Goal: Task Accomplishment & Management: Use online tool/utility

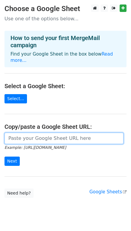
click at [19, 133] on input "url" at bounding box center [63, 138] width 119 height 11
paste input "[URL][DOMAIN_NAME]"
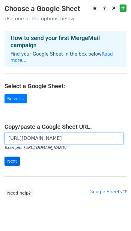
type input "https://docs.google.com/spreadsheets/d/1nO3vyKdJw8-egGtuGVhqQuw5mX3v1vAufUa63d7…"
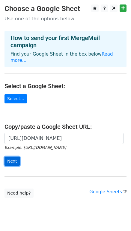
click at [14, 157] on input "Next" at bounding box center [11, 161] width 15 height 9
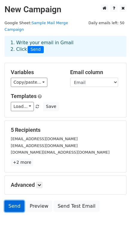
click at [10, 201] on link "Send" at bounding box center [14, 206] width 20 height 11
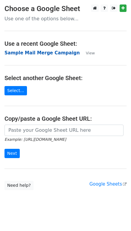
click at [55, 54] on strong "Sample Mail Merge Campaign" at bounding box center [41, 52] width 75 height 5
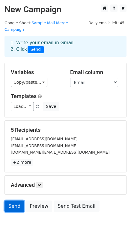
click at [11, 202] on link "Send" at bounding box center [14, 206] width 20 height 11
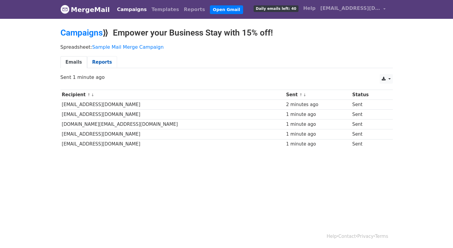
click at [99, 66] on link "Reports" at bounding box center [102, 62] width 30 height 12
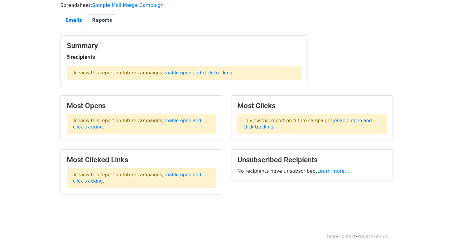
scroll to position [43, 0]
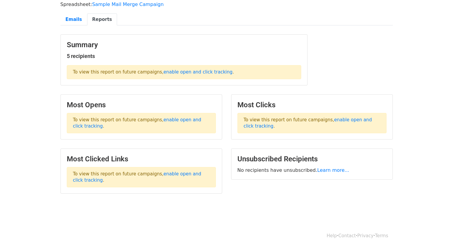
click at [350, 20] on ul "Emails Reports" at bounding box center [226, 19] width 332 height 12
click at [29, 36] on body "MergeMail Campaigns Templates Reports Open Gmail Daily emails left: 40 Help [EM…" at bounding box center [226, 90] width 453 height 267
drag, startPoint x: 358, startPoint y: 68, endPoint x: 352, endPoint y: 72, distance: 7.1
click at [358, 68] on div "Summary 5 recipients To view this report on future campaigns, enable open and c…" at bounding box center [226, 62] width 341 height 57
